Goal: Obtain resource: Download file/media

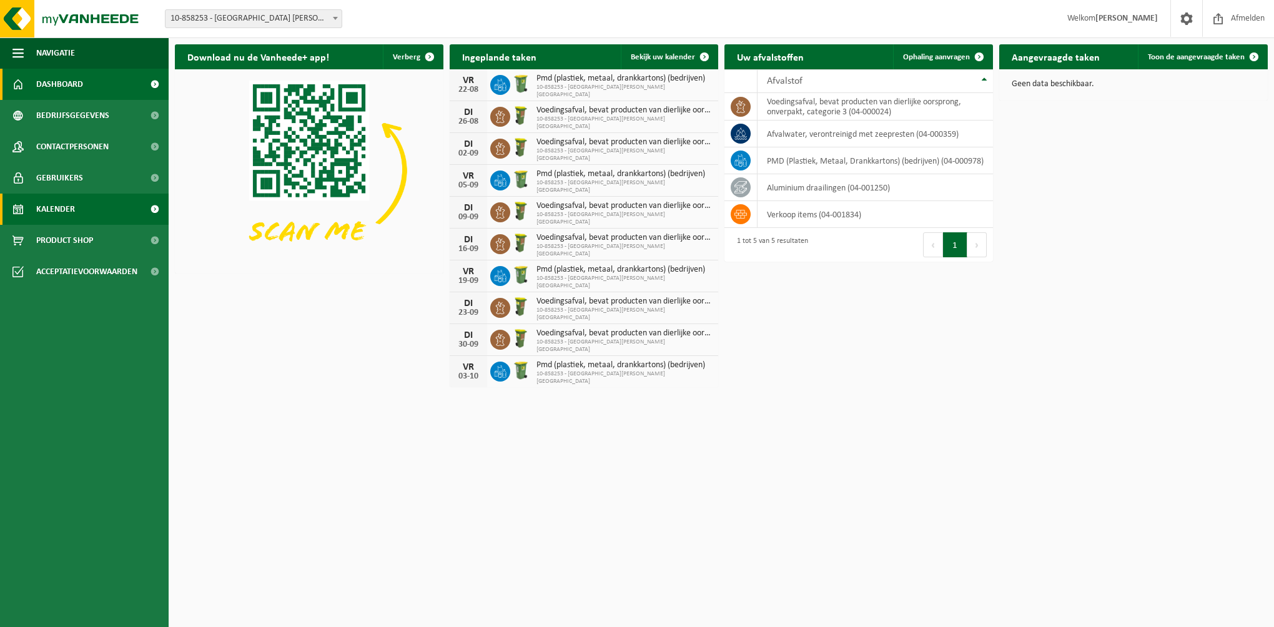
click at [83, 210] on link "Kalender" at bounding box center [84, 209] width 169 height 31
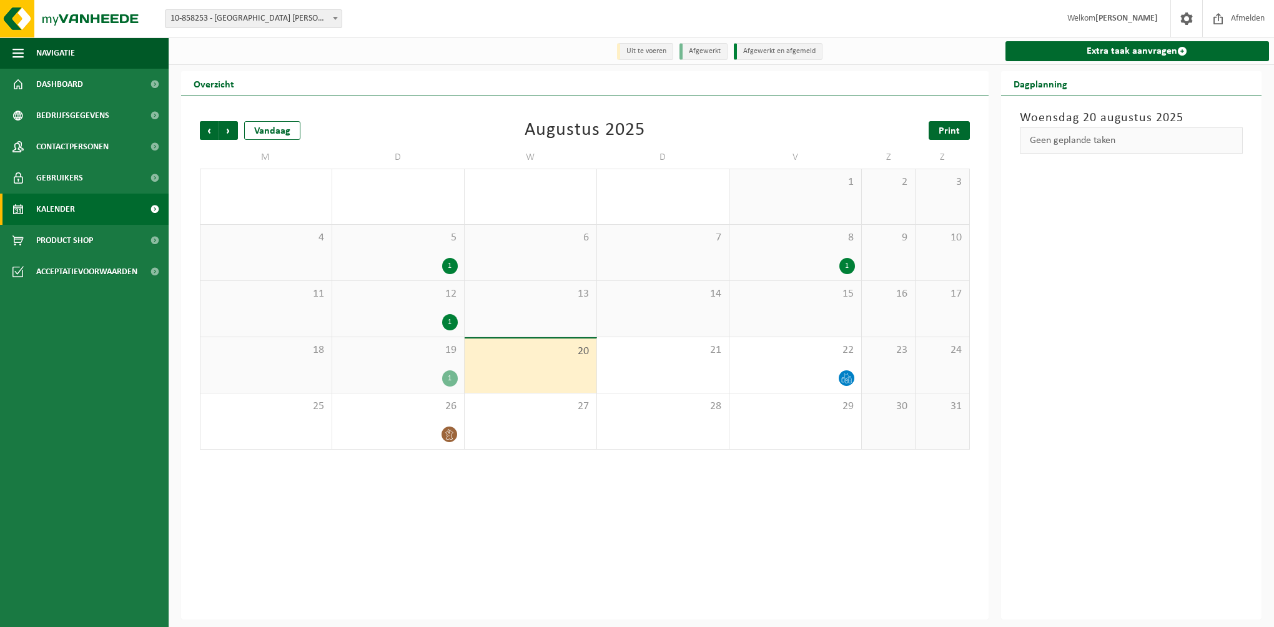
click at [955, 136] on span "Print" at bounding box center [948, 131] width 21 height 10
click at [233, 131] on span "Volgende" at bounding box center [228, 130] width 19 height 19
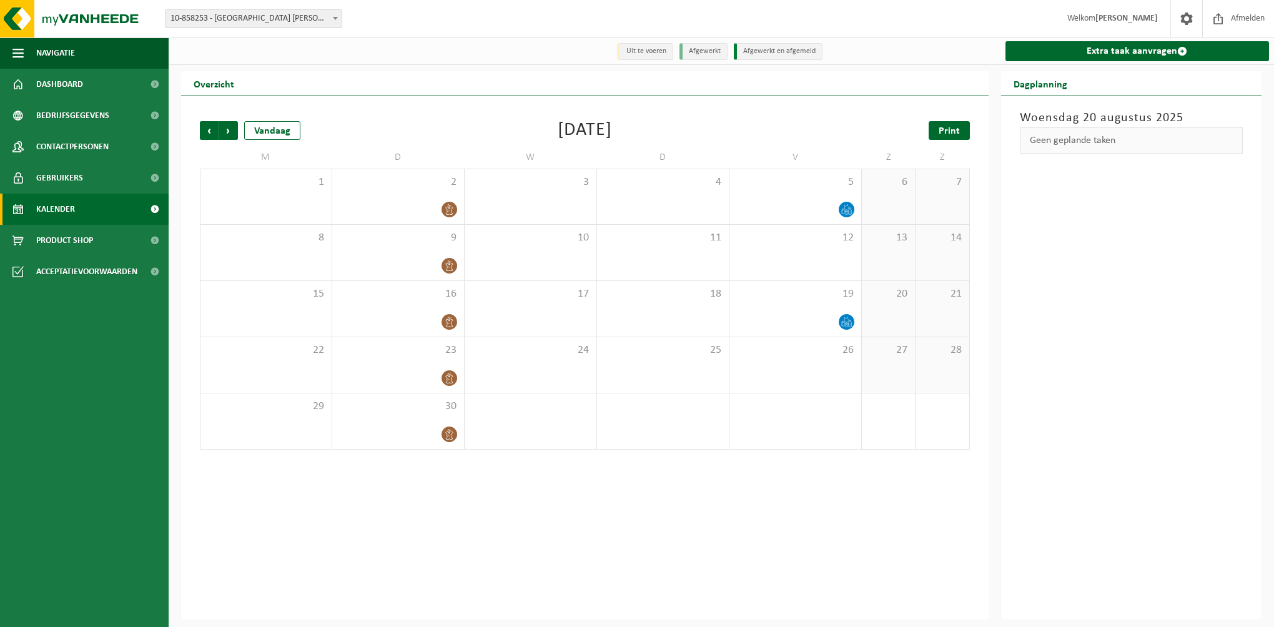
click at [949, 130] on span "Print" at bounding box center [948, 131] width 21 height 10
click at [233, 131] on span "Volgende" at bounding box center [228, 130] width 19 height 19
click at [955, 127] on span "Print" at bounding box center [948, 131] width 21 height 10
